Goal: Information Seeking & Learning: Learn about a topic

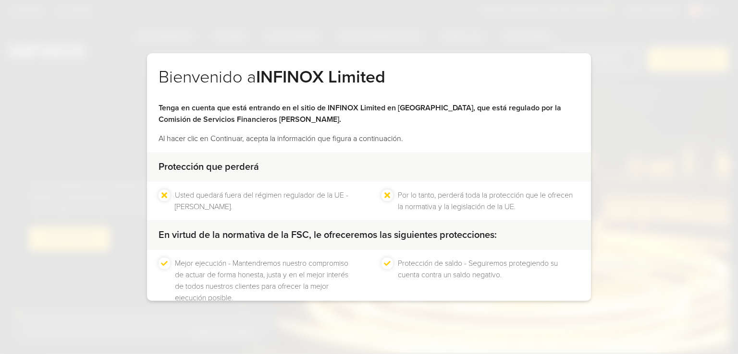
scroll to position [58, 0]
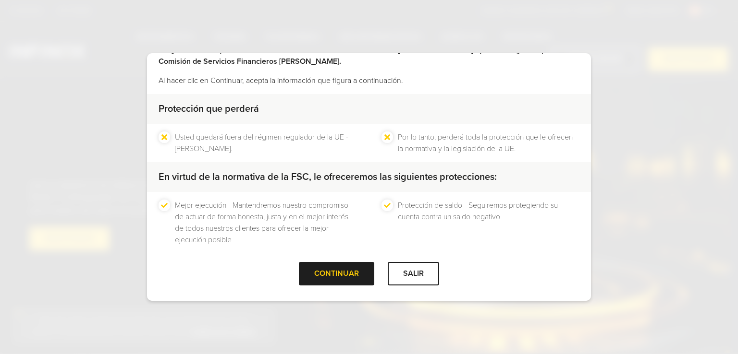
drag, startPoint x: 465, startPoint y: 329, endPoint x: 469, endPoint y: 321, distance: 8.6
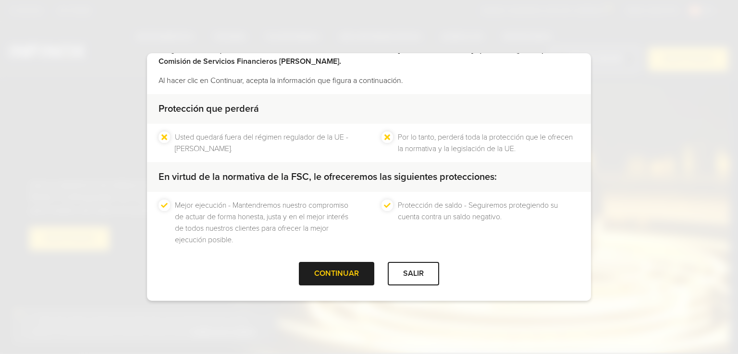
click at [465, 329] on div "Bienvenido a INFINOX Limited Tenga en cuenta que está entrando en el sitio de I…" at bounding box center [369, 177] width 738 height 354
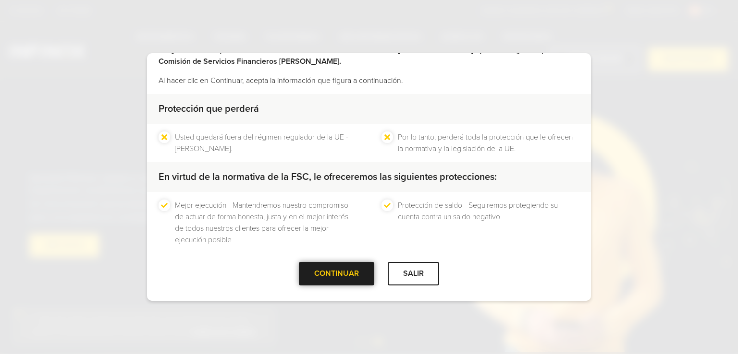
click at [337, 274] on div at bounding box center [337, 274] width 0 height 0
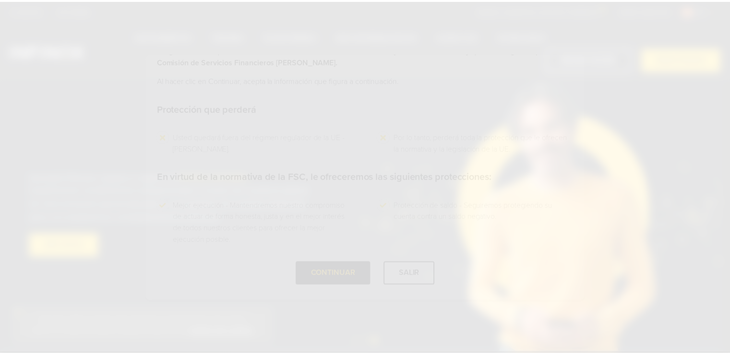
scroll to position [0, 0]
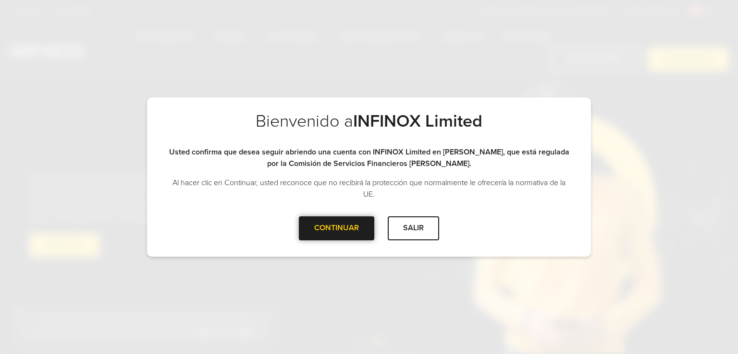
click at [351, 228] on div "CONTINUAR" at bounding box center [336, 229] width 75 height 24
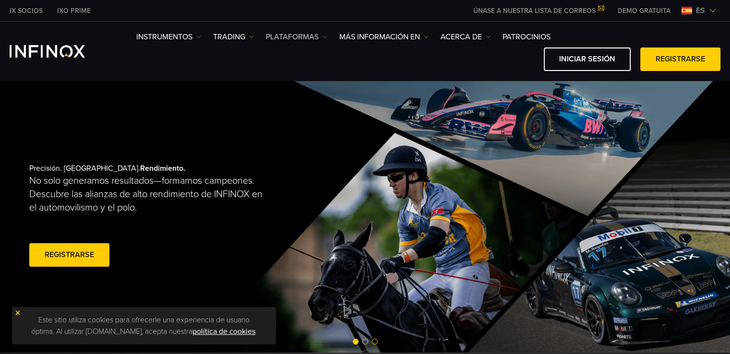
click at [297, 42] on link "PLATAFORMAS" at bounding box center [296, 37] width 61 height 12
click at [301, 38] on link "PLATAFORMAS" at bounding box center [296, 37] width 61 height 12
click at [317, 38] on link "PLATAFORMAS" at bounding box center [296, 37] width 61 height 12
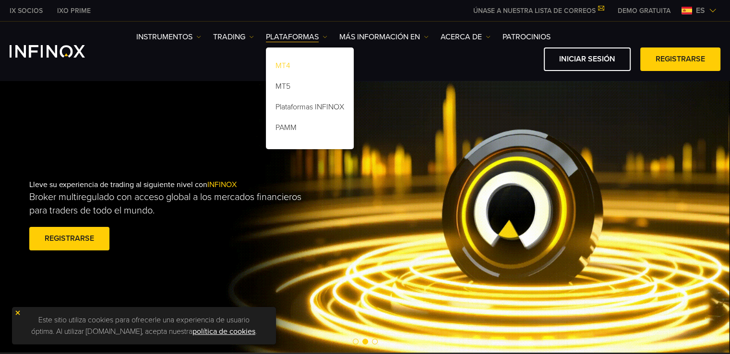
click at [302, 66] on link "MT4" at bounding box center [310, 67] width 88 height 21
